Goal: Transaction & Acquisition: Book appointment/travel/reservation

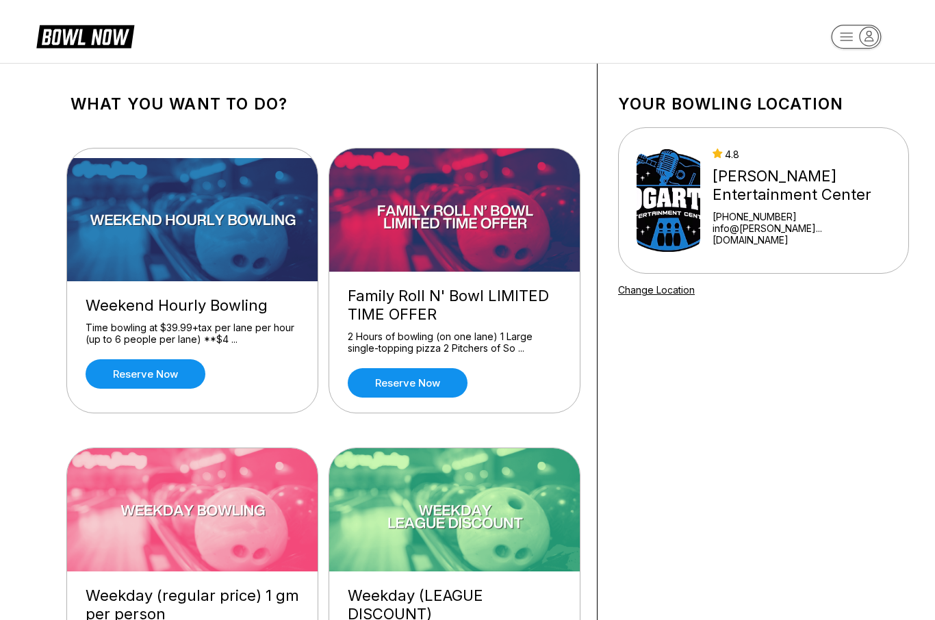
click at [152, 309] on div "Weekend Hourly Bowling" at bounding box center [193, 305] width 214 height 18
click at [137, 375] on link "Reserve now" at bounding box center [146, 373] width 120 height 29
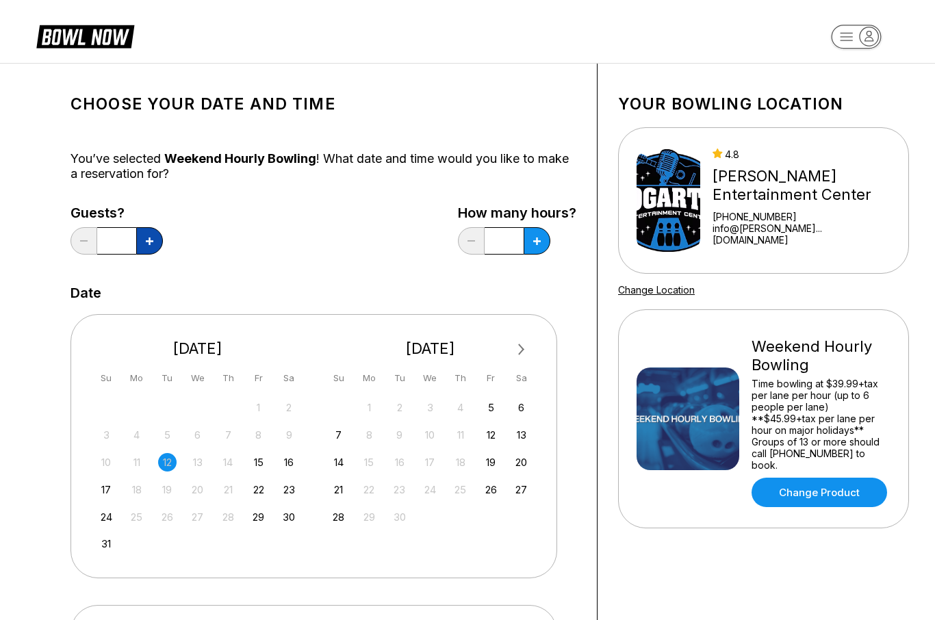
click at [153, 243] on icon at bounding box center [150, 242] width 8 height 8
click at [152, 245] on button at bounding box center [149, 240] width 27 height 27
click at [151, 244] on icon at bounding box center [150, 242] width 8 height 8
click at [151, 253] on button at bounding box center [149, 240] width 27 height 27
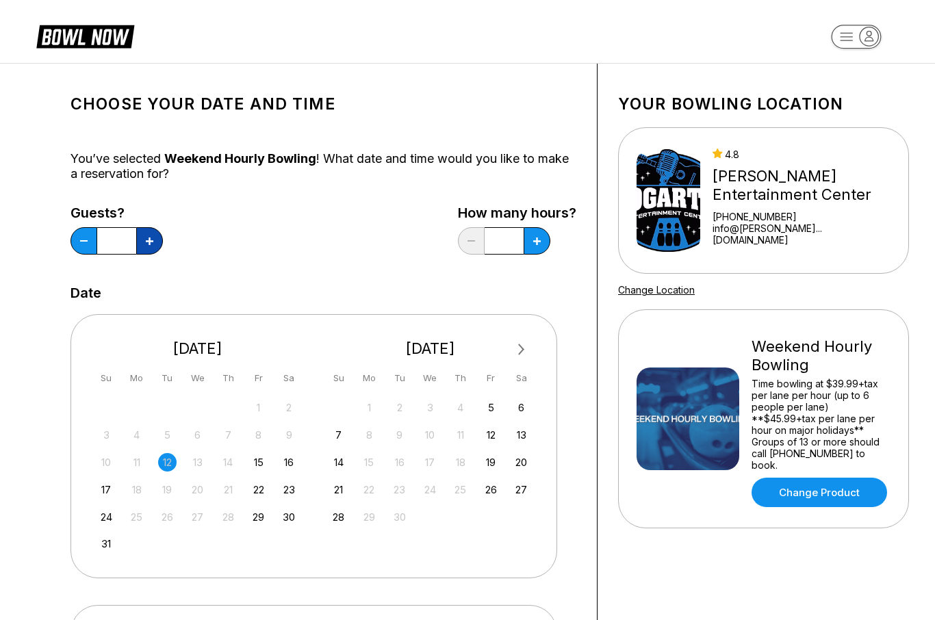
type input "*"
click at [153, 242] on icon at bounding box center [150, 242] width 8 height 8
click at [163, 251] on button at bounding box center [149, 240] width 27 height 27
click at [163, 253] on button at bounding box center [149, 240] width 27 height 27
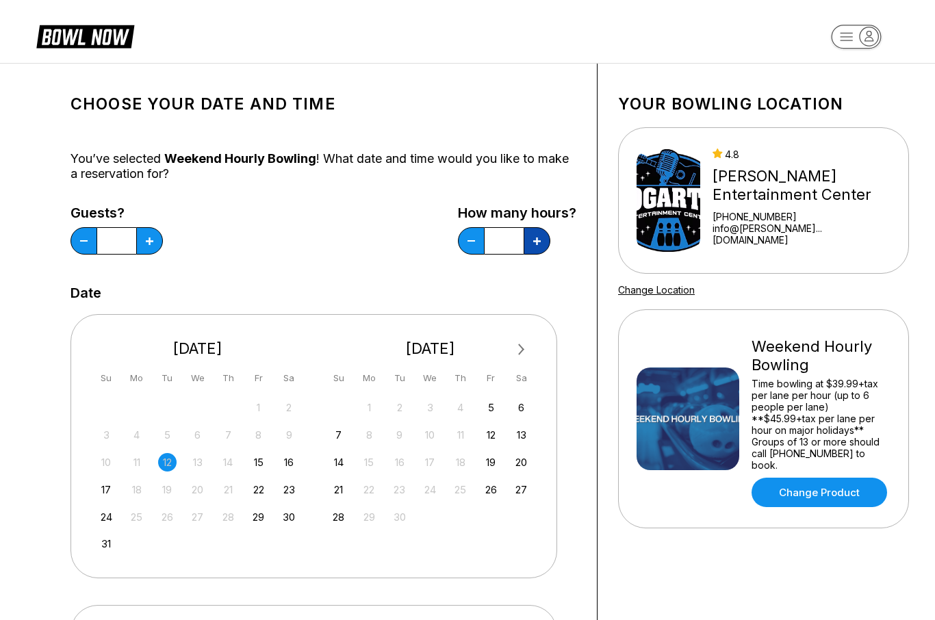
type input "*"
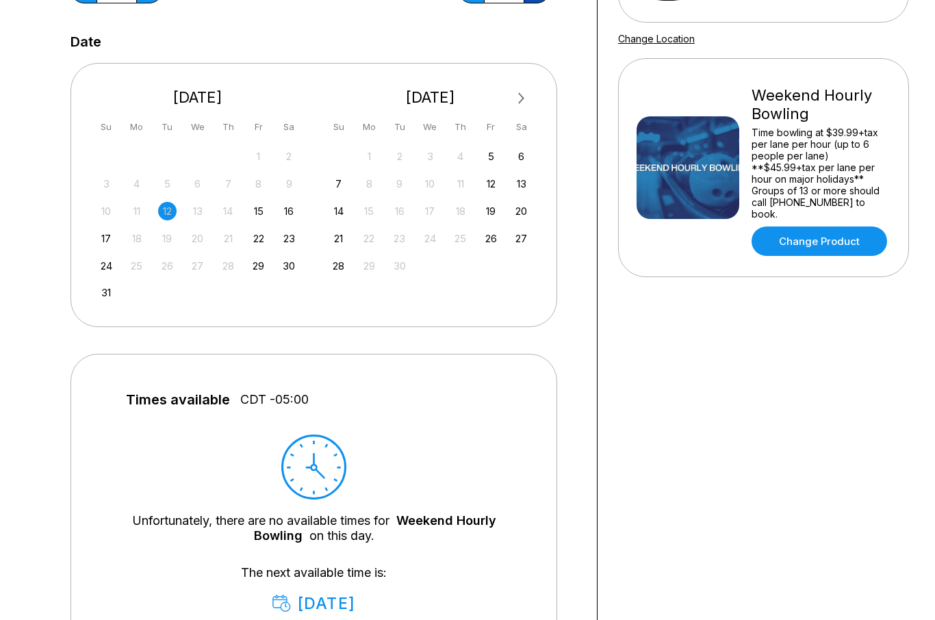
scroll to position [249, 0]
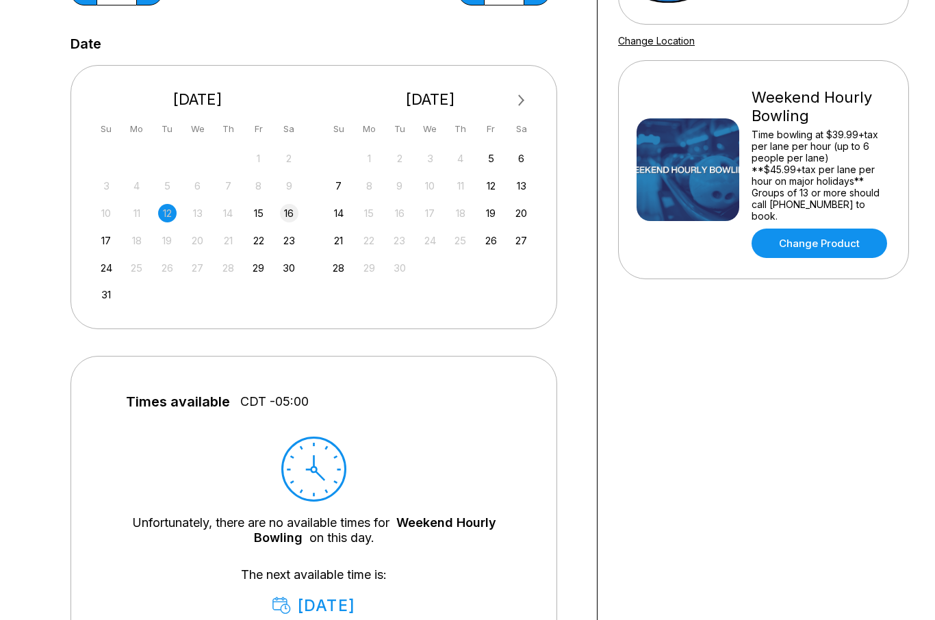
click at [289, 217] on div "16" at bounding box center [289, 213] width 18 height 18
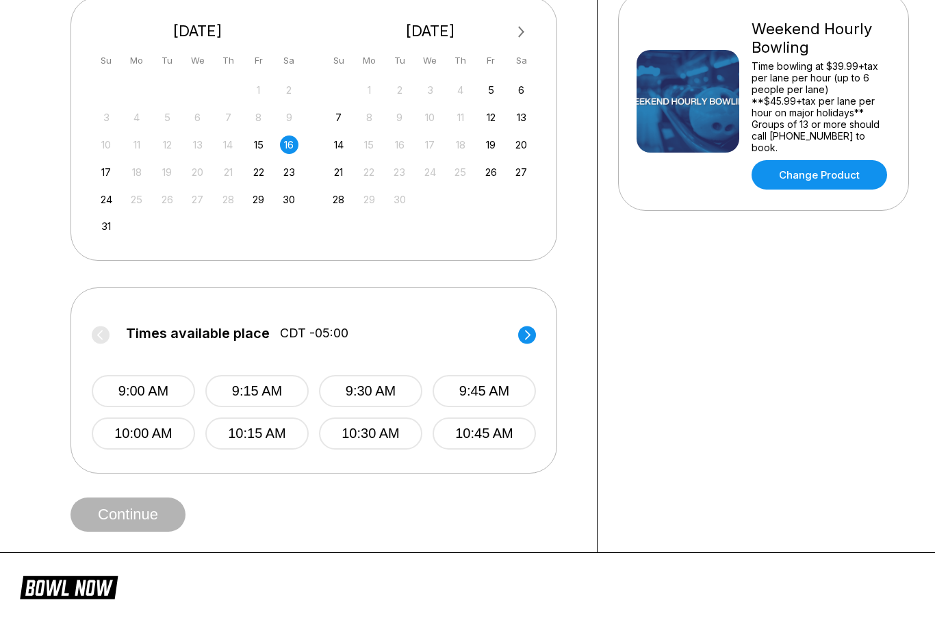
scroll to position [313, 0]
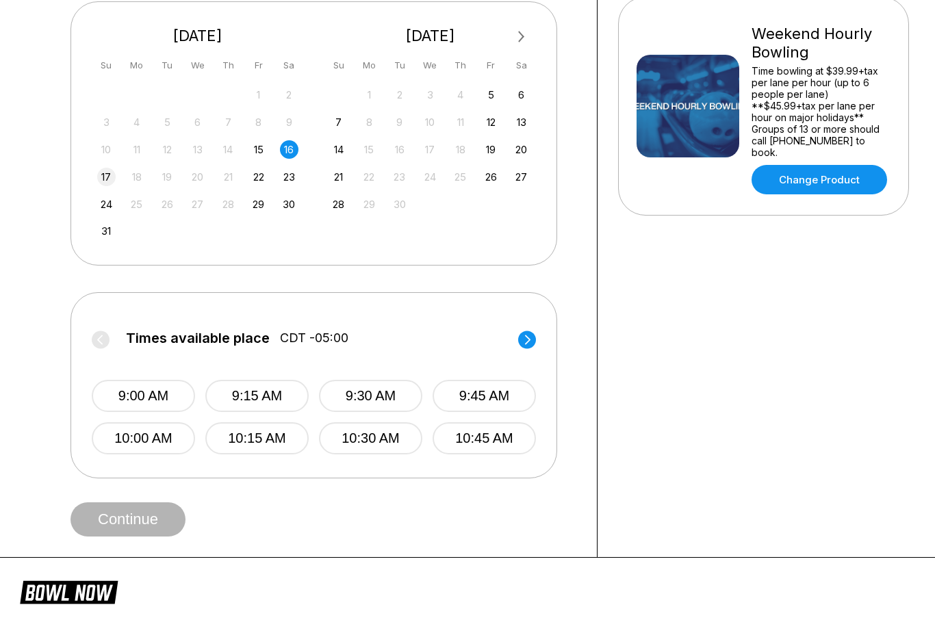
click at [98, 175] on div "17" at bounding box center [106, 177] width 18 height 18
click at [292, 153] on div "16" at bounding box center [289, 149] width 18 height 18
click at [520, 345] on icon at bounding box center [527, 340] width 18 height 18
click at [509, 350] on label "Times available place CDT -05:00" at bounding box center [314, 342] width 444 height 22
click at [518, 346] on icon at bounding box center [527, 340] width 18 height 18
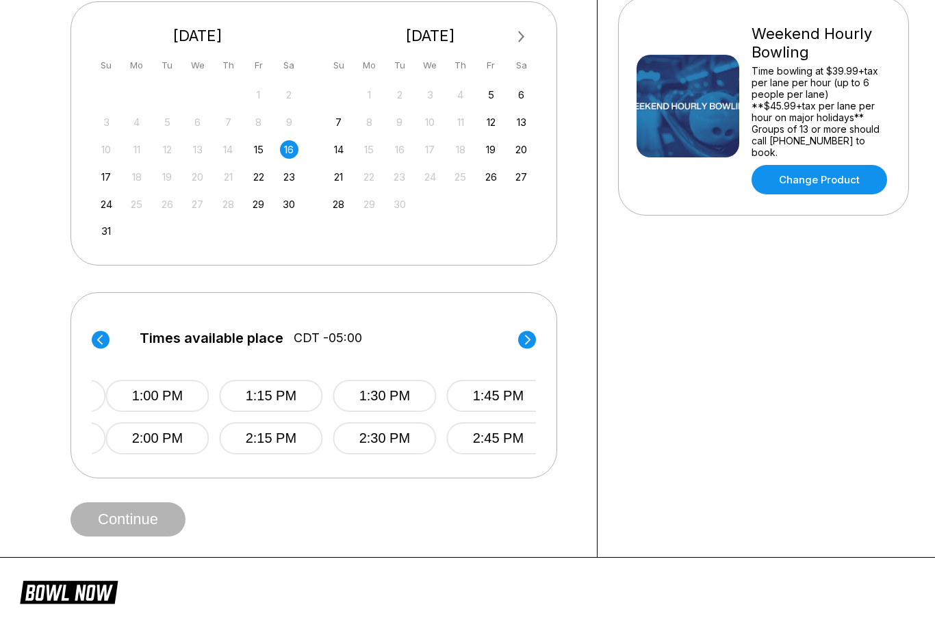
click at [516, 340] on label "Times available place CDT -05:00" at bounding box center [327, 342] width 444 height 22
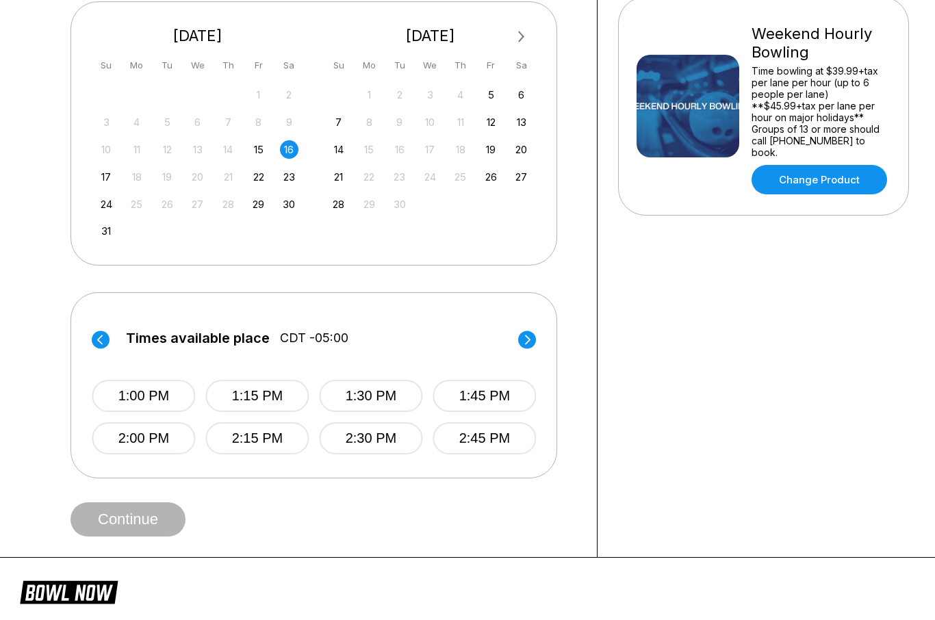
click at [516, 340] on label "Times available place CDT -05:00" at bounding box center [314, 342] width 444 height 22
click at [525, 340] on circle at bounding box center [527, 340] width 18 height 18
click at [526, 340] on circle at bounding box center [527, 340] width 18 height 18
click at [94, 346] on icon at bounding box center [101, 340] width 18 height 18
click at [101, 342] on icon at bounding box center [99, 340] width 5 height 10
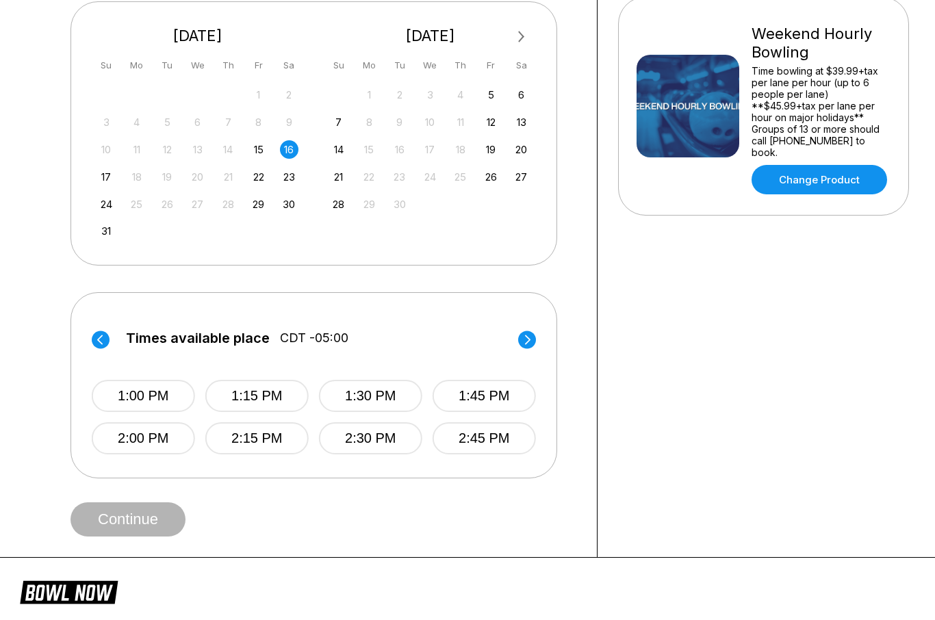
click at [523, 341] on circle at bounding box center [527, 340] width 18 height 18
click at [142, 435] on button "4:00 PM" at bounding box center [143, 438] width 103 height 32
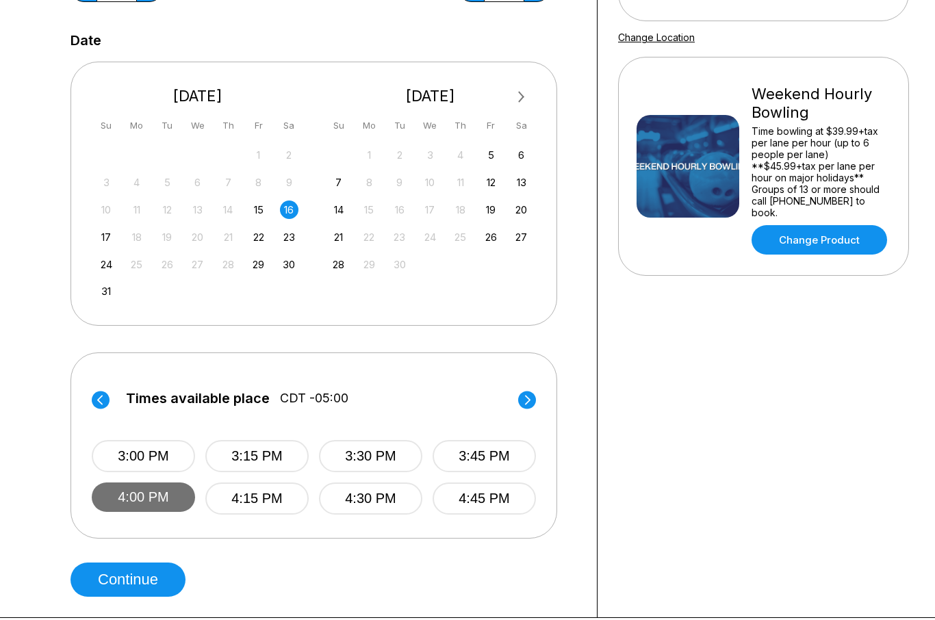
scroll to position [253, 0]
click at [130, 577] on button "Continue" at bounding box center [128, 580] width 115 height 34
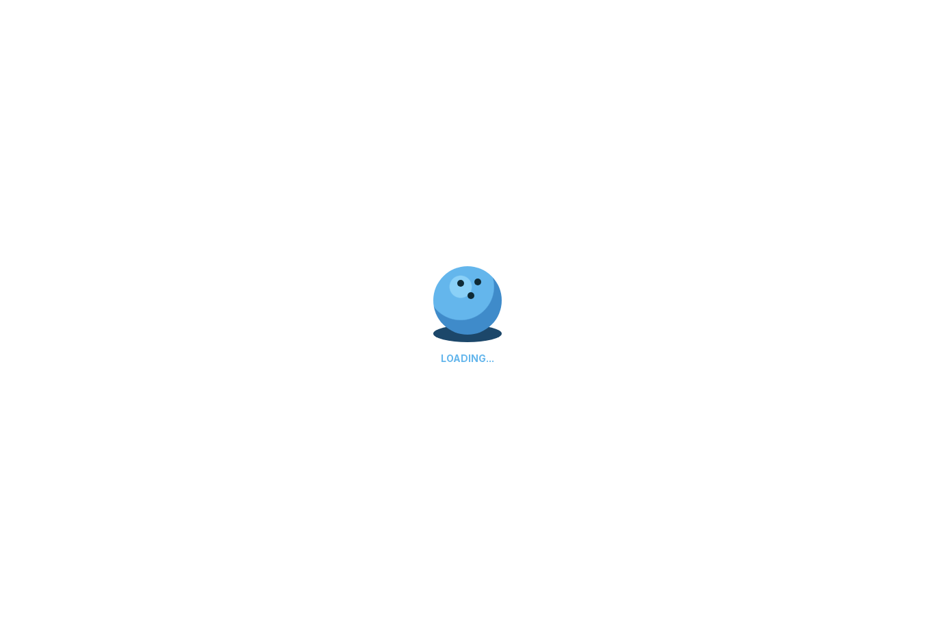
select select "**"
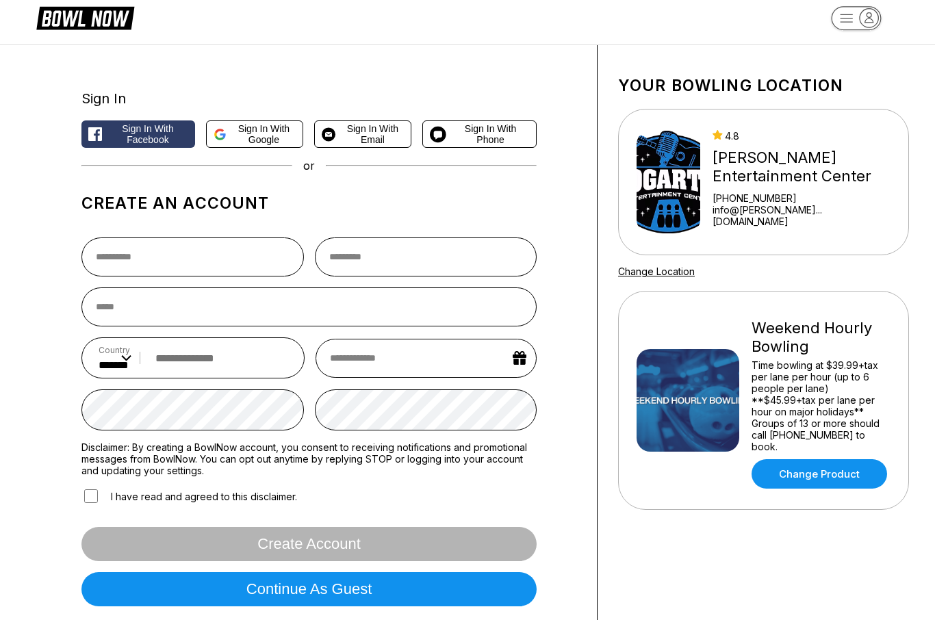
scroll to position [0, 0]
